Goal: Browse casually: Explore the website without a specific task or goal

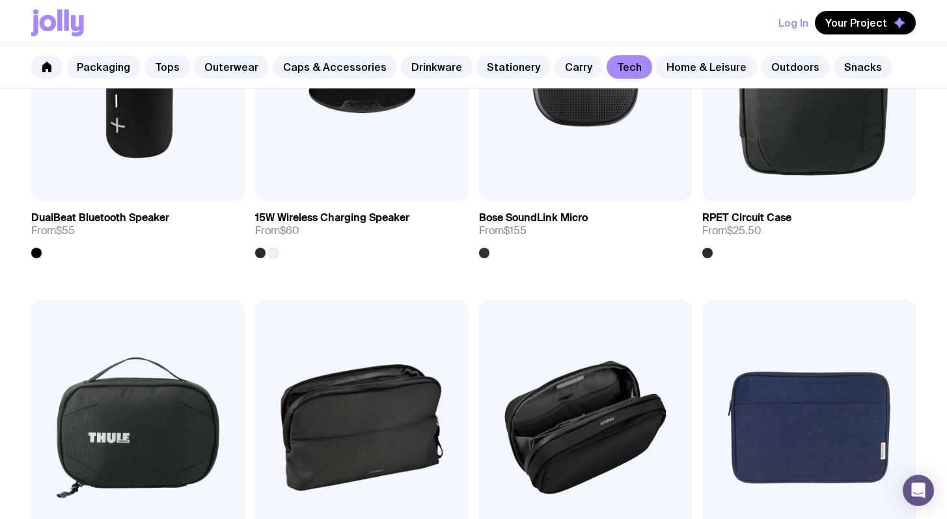
scroll to position [1436, 0]
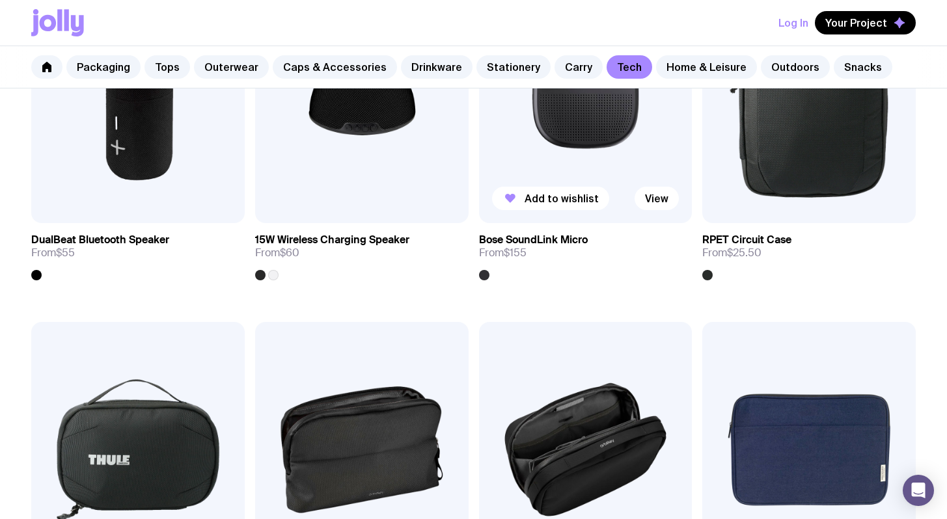
click at [530, 242] on h3 "Bose SoundLink Micro" at bounding box center [533, 240] width 109 height 13
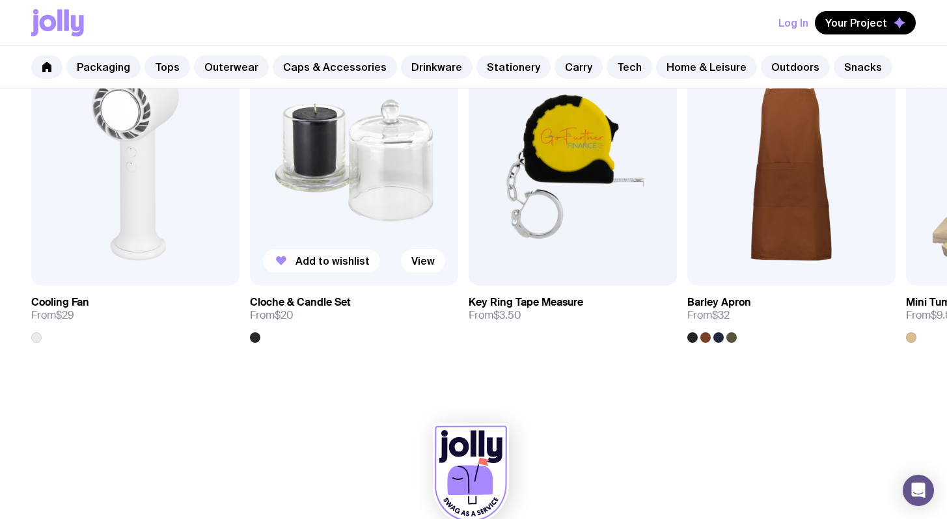
scroll to position [723, 0]
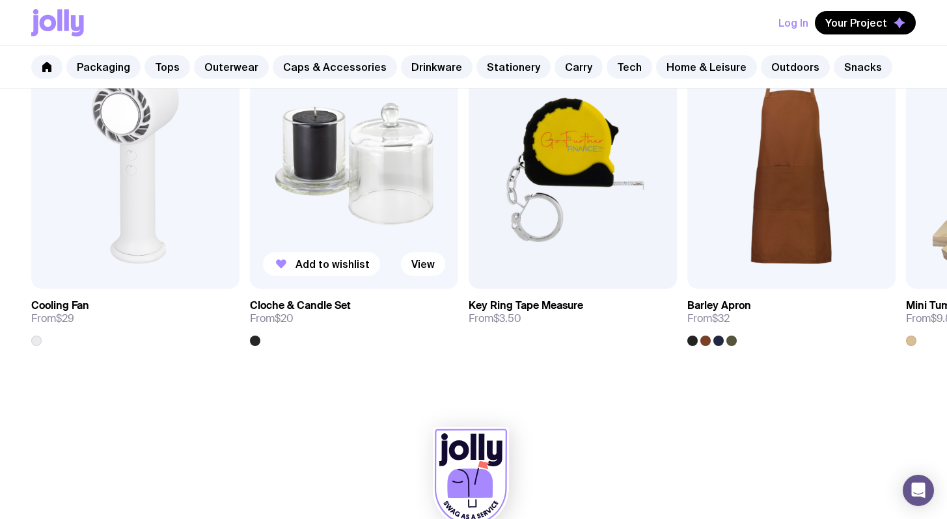
click at [325, 303] on h3 "Cloche & Candle Set" at bounding box center [300, 305] width 101 height 13
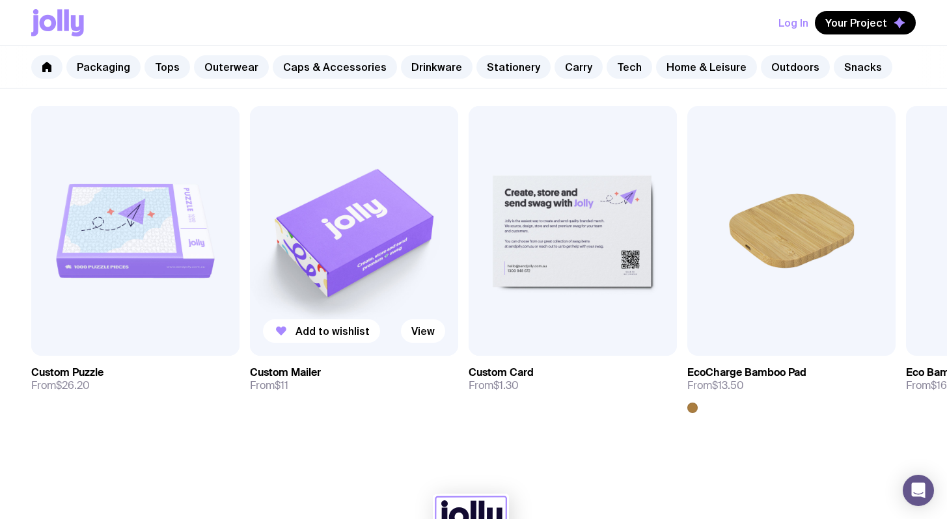
scroll to position [602, 0]
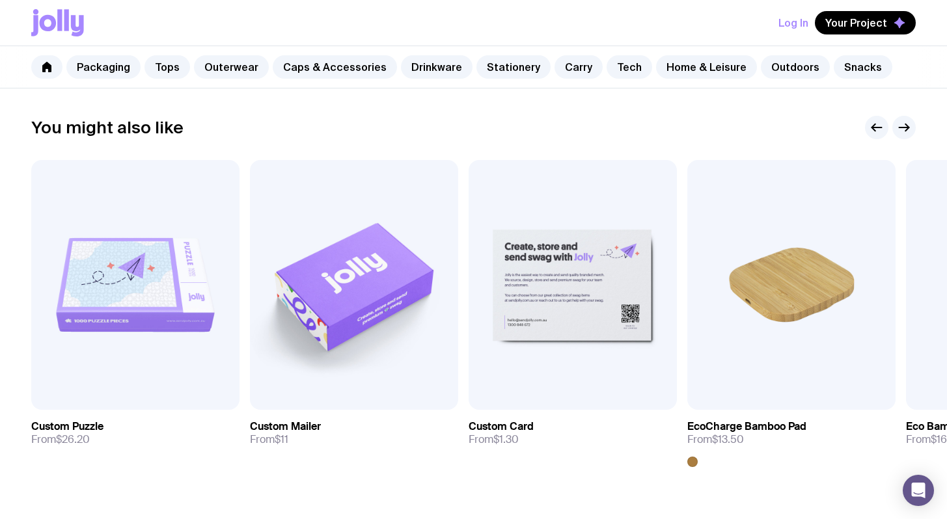
click at [70, 24] on icon at bounding box center [57, 22] width 53 height 27
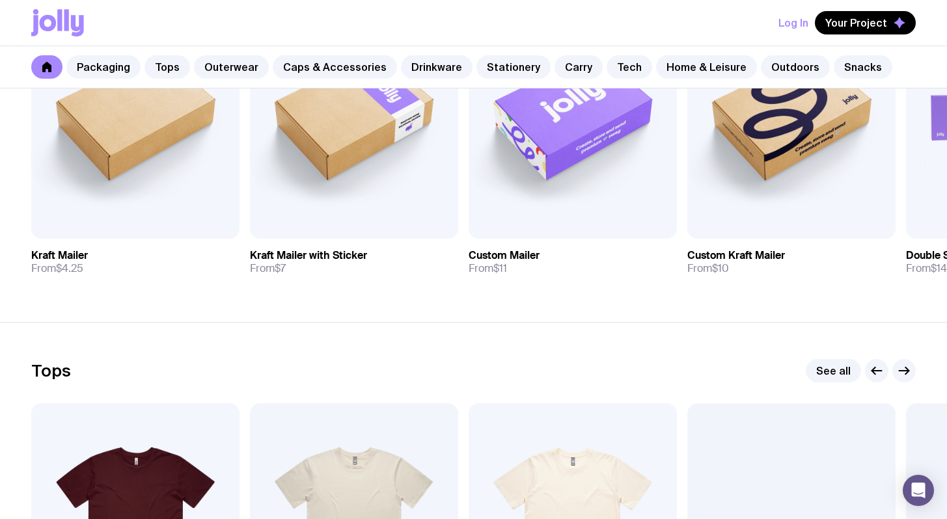
scroll to position [195, 0]
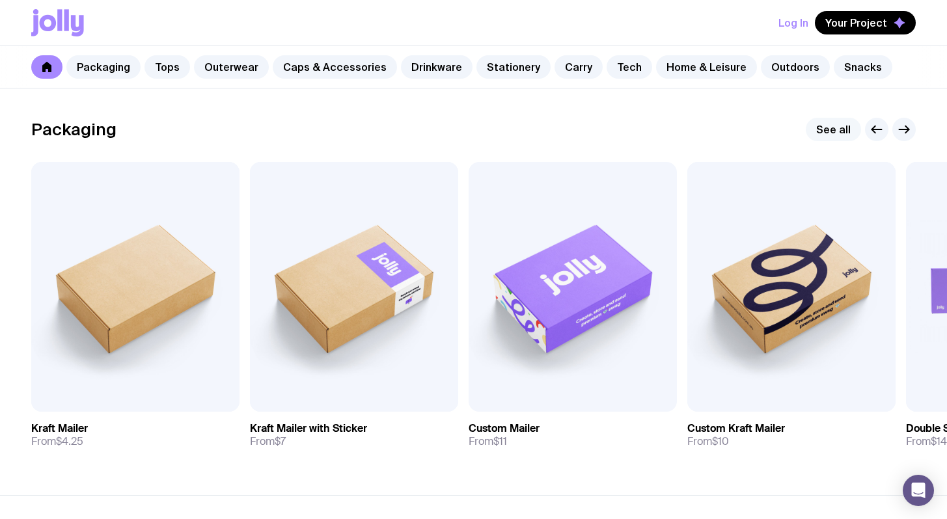
click at [821, 124] on link "See all" at bounding box center [833, 129] width 55 height 23
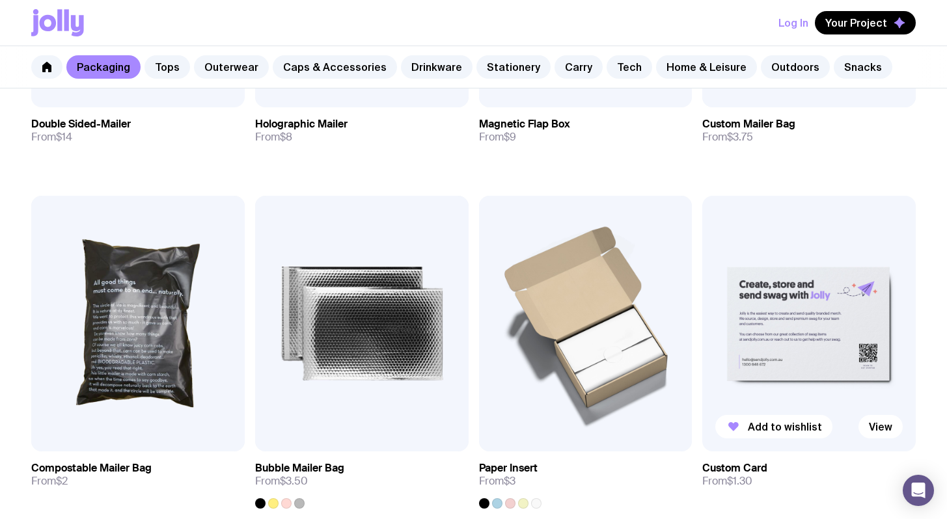
scroll to position [830, 0]
